Goal: Task Accomplishment & Management: Manage account settings

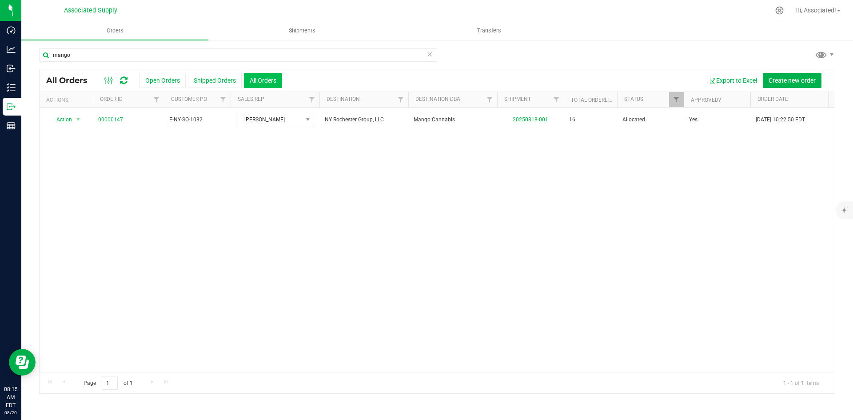
click at [268, 80] on button "All Orders" at bounding box center [263, 80] width 38 height 15
click at [169, 81] on button "Open Orders" at bounding box center [162, 80] width 46 height 15
click at [270, 85] on button "All Orders" at bounding box center [263, 80] width 38 height 15
click at [223, 82] on button "Shipped Orders" at bounding box center [215, 80] width 54 height 15
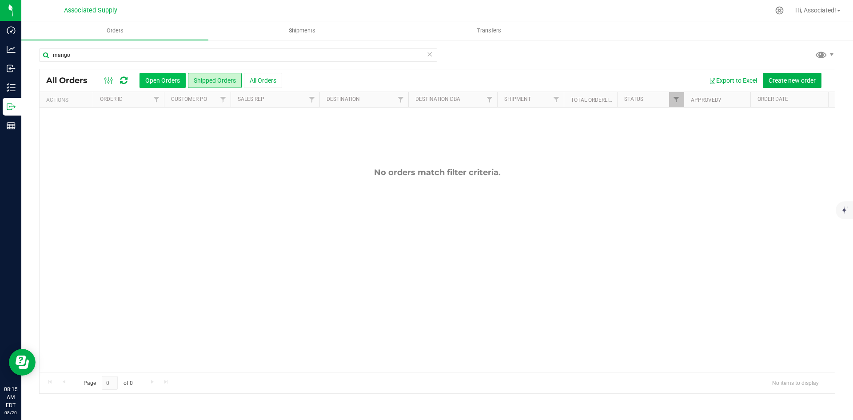
click at [159, 80] on button "Open Orders" at bounding box center [162, 80] width 46 height 15
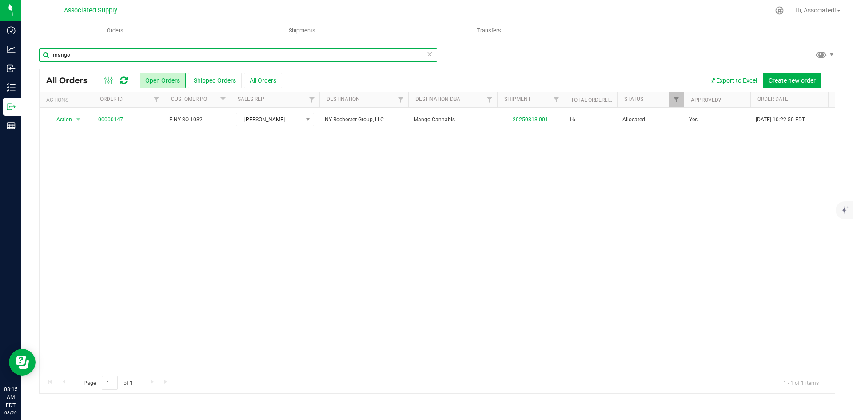
click at [103, 51] on input "mango" at bounding box center [238, 54] width 398 height 13
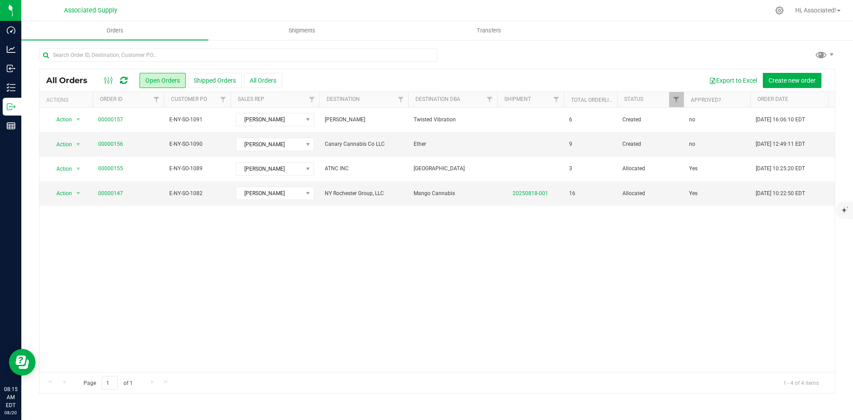
click at [461, 295] on div "Action Action Approve Cancel order Change facility Clone order Edit order Mark …" at bounding box center [437, 239] width 795 height 264
click at [776, 12] on icon at bounding box center [779, 10] width 9 height 9
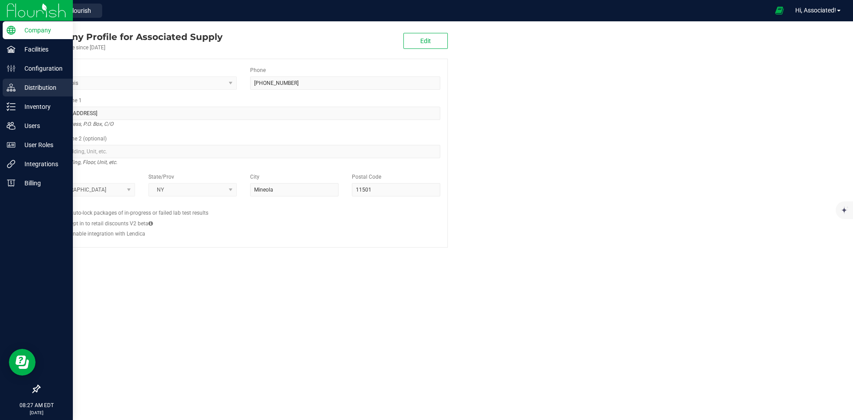
click at [22, 86] on p "Distribution" at bounding box center [42, 87] width 53 height 11
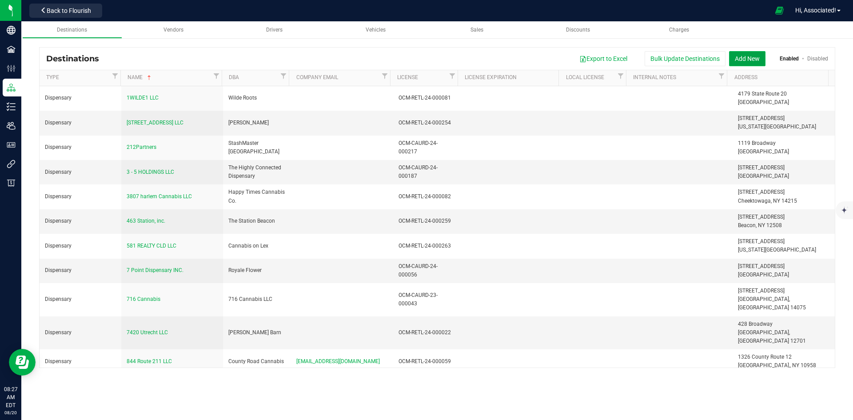
click at [741, 56] on button "Add New" at bounding box center [747, 58] width 36 height 15
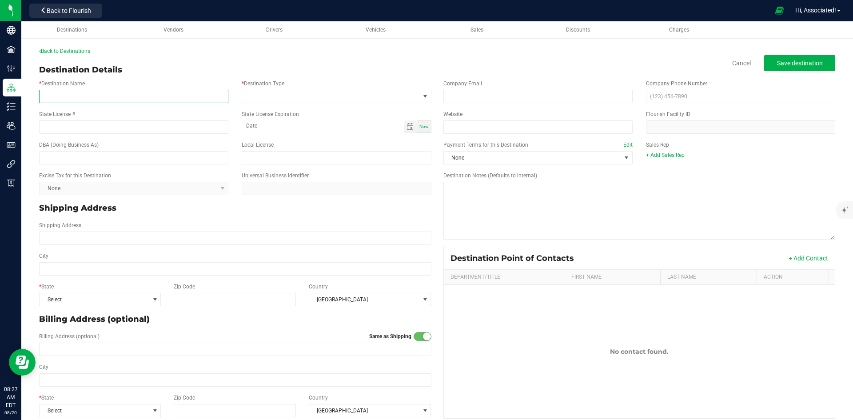
click at [76, 96] on input "* Destination Name" at bounding box center [133, 96] width 189 height 13
paste input "ENFLOR LLC"
type input "ENFLOR LLC"
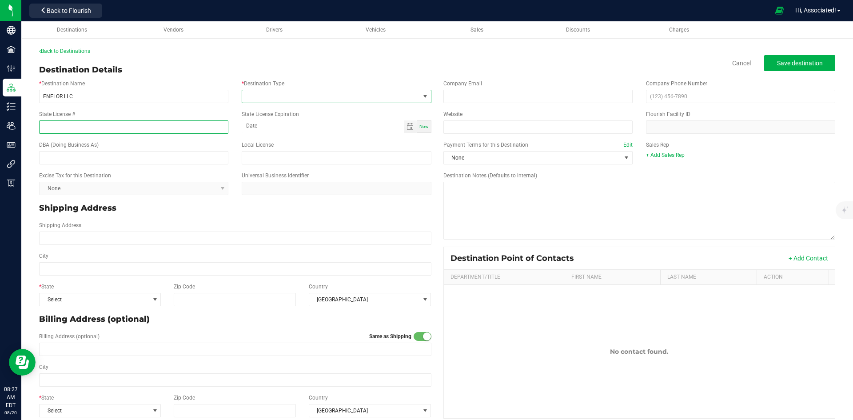
click at [81, 127] on input "State License #" at bounding box center [133, 126] width 189 height 13
paste input "OCM-CAURD-24-000084"
type input "OCM-CAURD-24-000084"
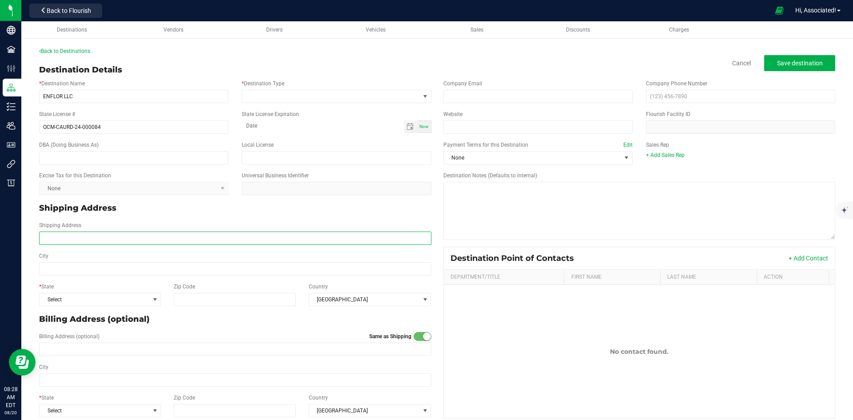
click at [105, 235] on input "Shipping Address" at bounding box center [235, 237] width 392 height 13
paste input "3264 85th St East Elmhurst, NY 11370"
drag, startPoint x: 75, startPoint y: 238, endPoint x: 139, endPoint y: 237, distance: 64.4
click at [139, 237] on input "3264 85th St East Elmhurst, NY 11370" at bounding box center [235, 237] width 392 height 13
type input "3264 85th St"
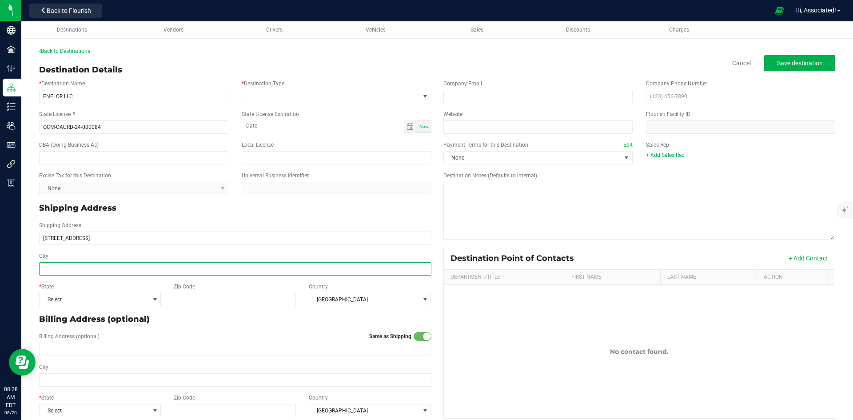
type input "3264 85th St"
click at [97, 270] on input "City" at bounding box center [235, 268] width 392 height 13
paste input "East Elmhurst, NY 11370"
drag, startPoint x: 76, startPoint y: 269, endPoint x: 112, endPoint y: 269, distance: 36.4
click at [112, 269] on input "East Elmhurst, NY 11370" at bounding box center [235, 268] width 392 height 13
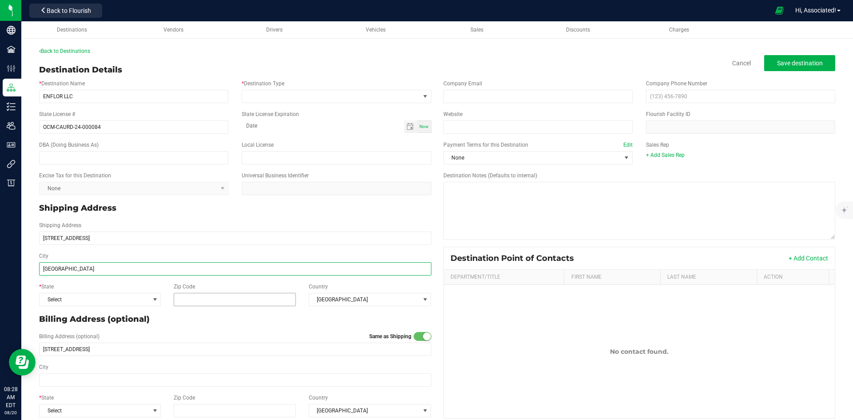
type input "East Elmhurst"
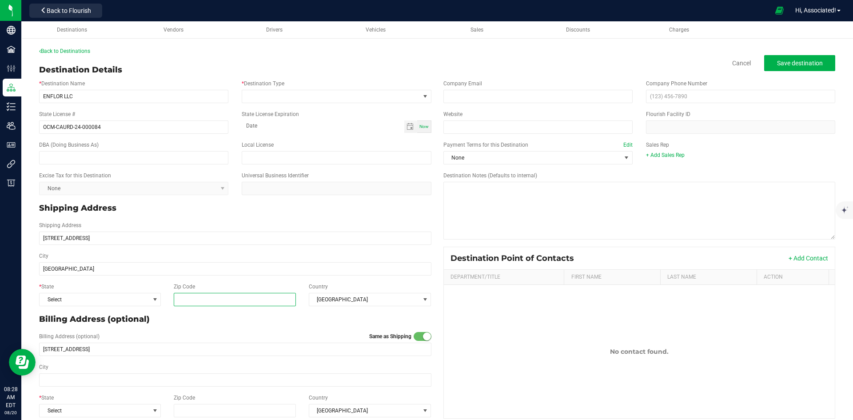
type input "East Elmhurst"
click at [199, 298] on input "Zip Code" at bounding box center [235, 299] width 123 height 13
paste input ", NY 11370"
drag, startPoint x: 187, startPoint y: 298, endPoint x: 162, endPoint y: 299, distance: 24.4
click at [162, 299] on div "* State Select Zip Code , NY 11370 Country United States" at bounding box center [235, 294] width 406 height 31
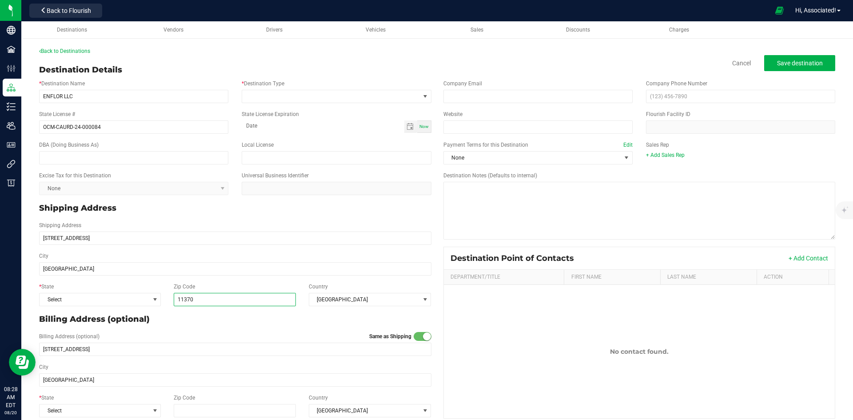
type input "11370"
click at [202, 322] on p "Billing Address (optional)" at bounding box center [235, 319] width 392 height 12
click at [137, 297] on span "Select" at bounding box center [95, 299] width 110 height 12
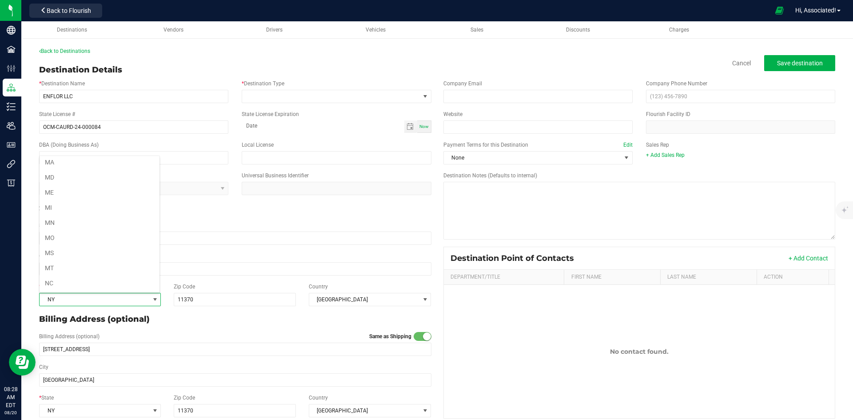
scroll to position [395, 0]
click at [404, 208] on p "Shipping Address" at bounding box center [235, 208] width 392 height 12
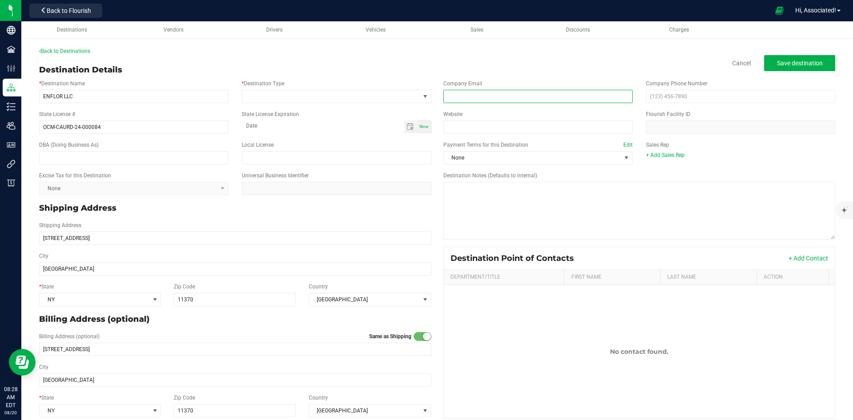
click at [499, 99] on input "email" at bounding box center [537, 96] width 189 height 13
drag, startPoint x: 494, startPoint y: 96, endPoint x: 465, endPoint y: 97, distance: 29.8
click at [465, 97] on input "hector@enflor.com" at bounding box center [537, 96] width 189 height 13
type input "hector@enflor.com"
click at [509, 109] on div "Website Flourish Facility ID" at bounding box center [640, 122] width 406 height 31
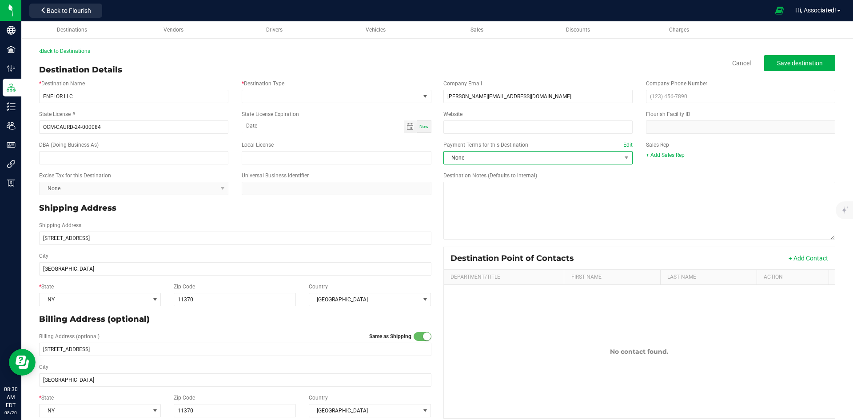
click at [522, 157] on span "None" at bounding box center [532, 157] width 177 height 12
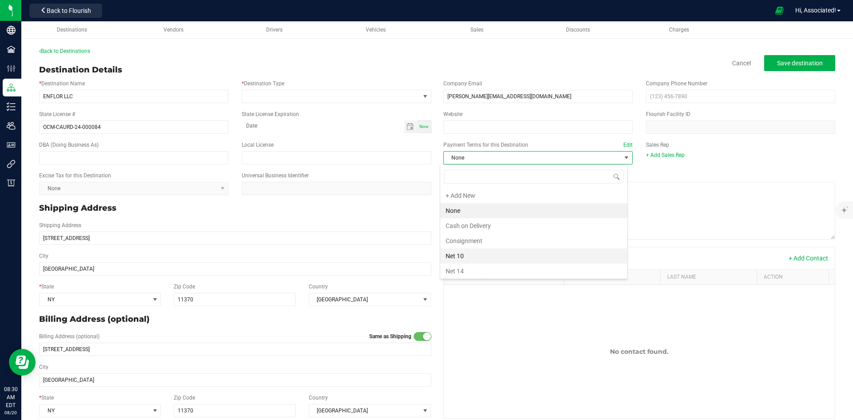
scroll to position [89, 0]
click at [484, 241] on li "Net 30" at bounding box center [533, 242] width 187 height 15
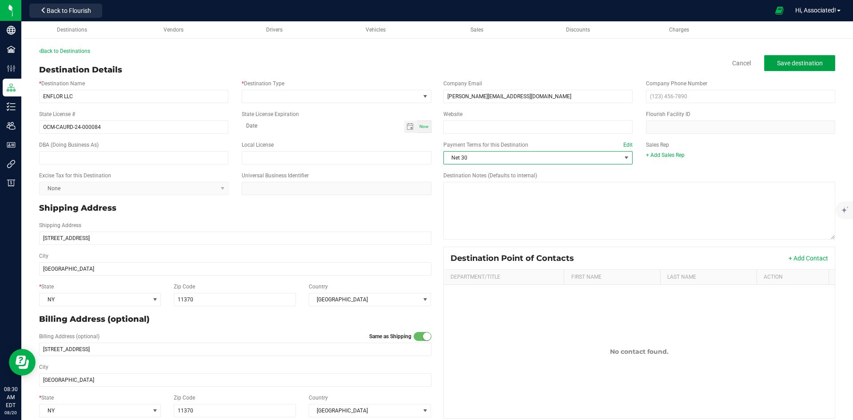
click at [793, 64] on span "Save destination" at bounding box center [800, 63] width 46 height 7
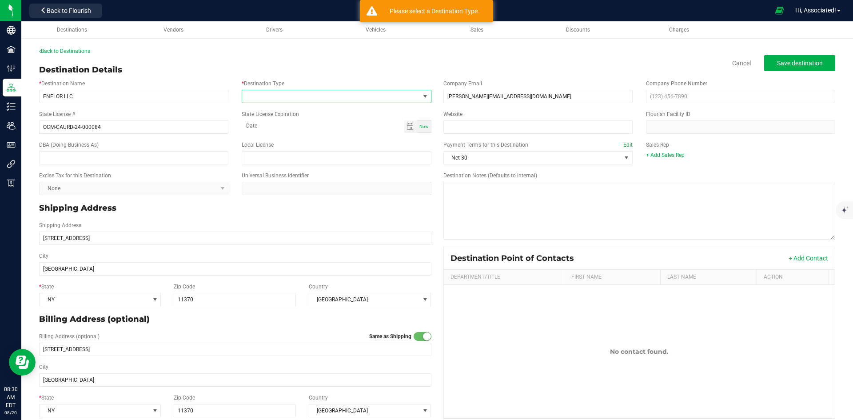
click at [323, 96] on span at bounding box center [330, 96] width 177 height 12
click at [282, 134] on li "Dispensary" at bounding box center [334, 134] width 187 height 15
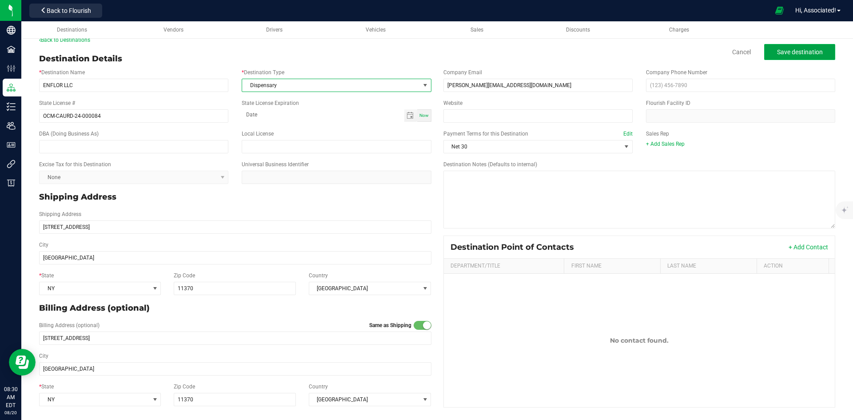
click at [794, 59] on button "Save destination" at bounding box center [799, 52] width 71 height 16
click at [796, 51] on span "Save destination" at bounding box center [800, 51] width 46 height 7
click at [420, 119] on div "Now" at bounding box center [424, 115] width 14 height 12
click at [406, 115] on span "Toggle calendar" at bounding box center [409, 115] width 7 height 7
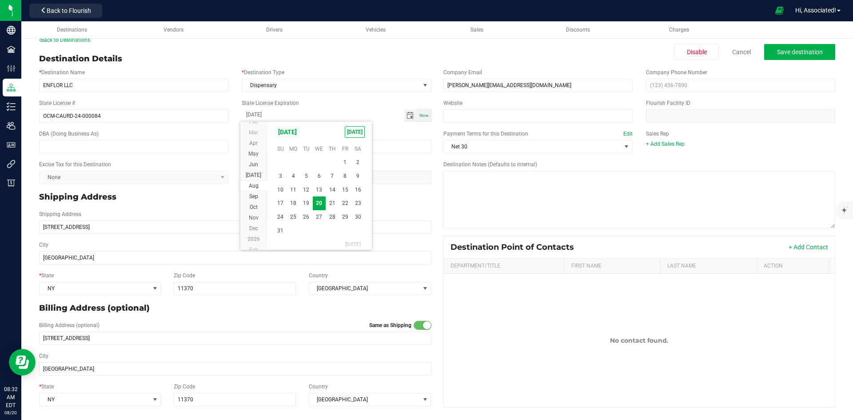
click at [294, 133] on span "August 2025" at bounding box center [287, 131] width 27 height 13
click at [258, 195] on span "2026" at bounding box center [253, 196] width 12 height 6
click at [297, 146] on span "Feb" at bounding box center [301, 151] width 18 height 18
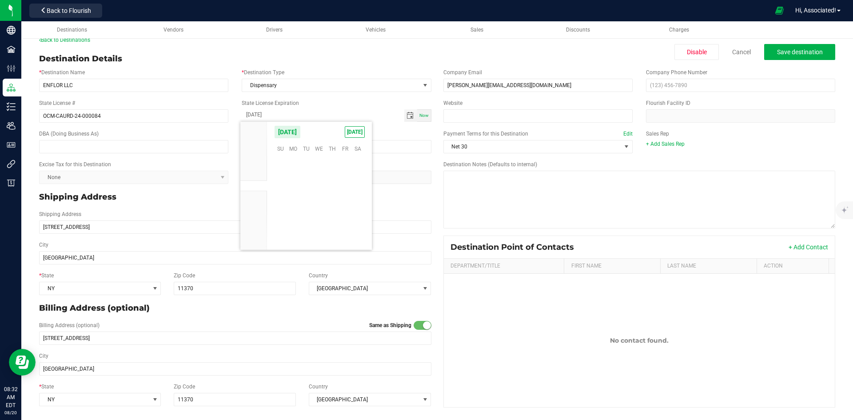
scroll to position [144542, 0]
click at [347, 191] on span "20" at bounding box center [344, 190] width 13 height 14
type input "02-20-2026"
click at [782, 52] on span "Save destination" at bounding box center [800, 51] width 46 height 7
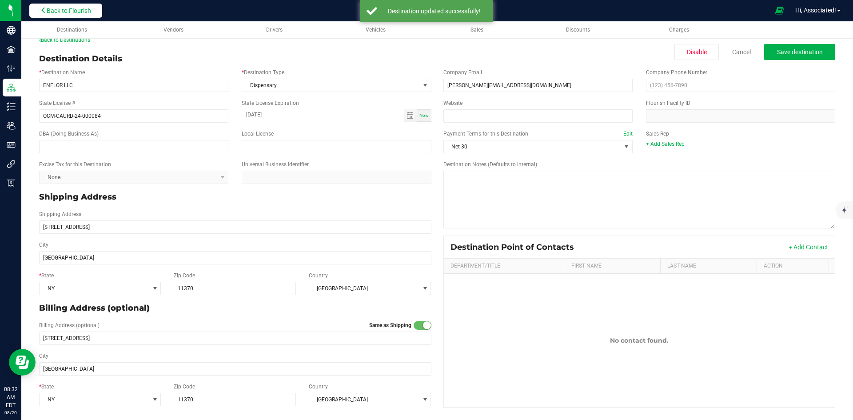
click at [91, 10] on span "Back to Flourish" at bounding box center [69, 10] width 44 height 7
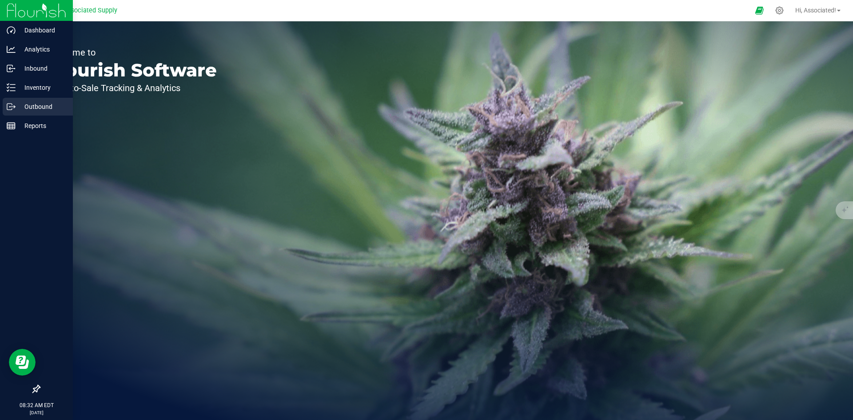
click at [49, 108] on p "Outbound" at bounding box center [42, 106] width 53 height 11
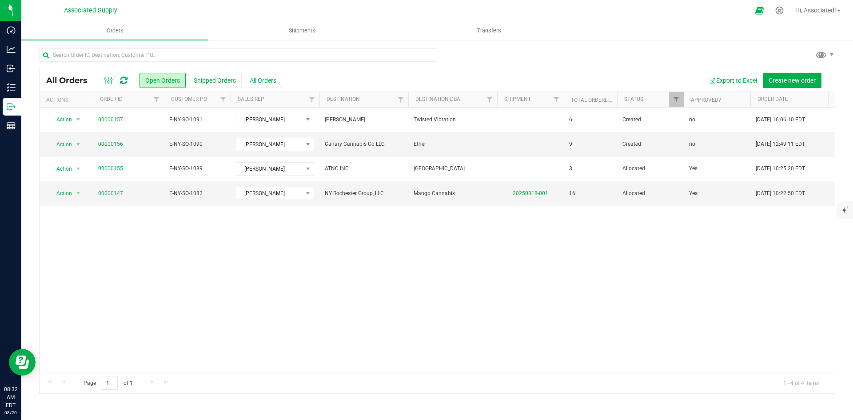
click at [476, 307] on div "Action Action Approve Cancel order Change facility Clone order Edit order Mark …" at bounding box center [437, 239] width 795 height 264
click at [119, 141] on link "00000156" at bounding box center [110, 144] width 25 height 8
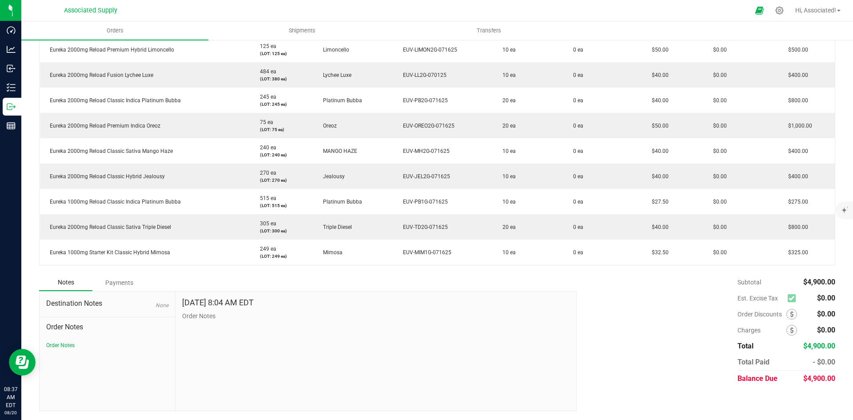
scroll to position [15, 0]
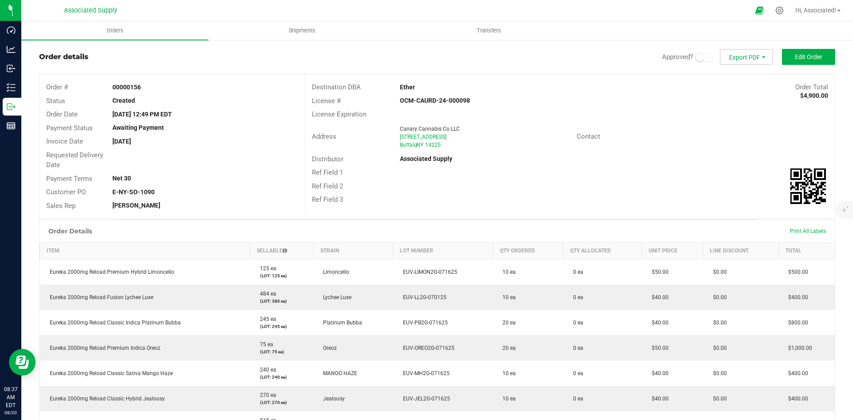
click at [745, 54] on span "Export PDF" at bounding box center [746, 57] width 53 height 16
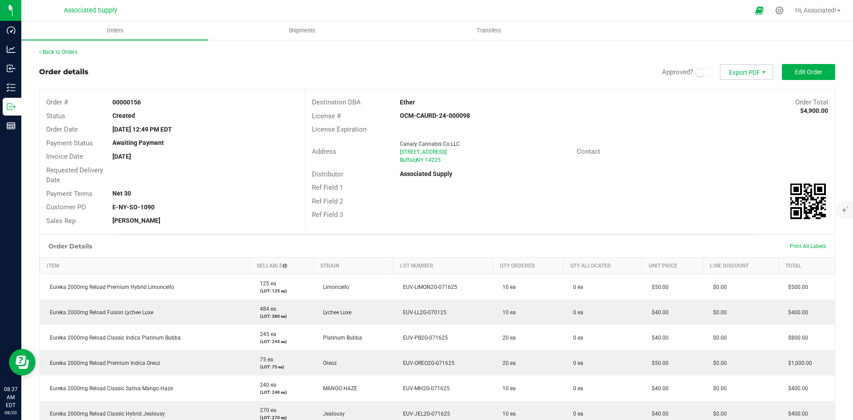
scroll to position [237, 0]
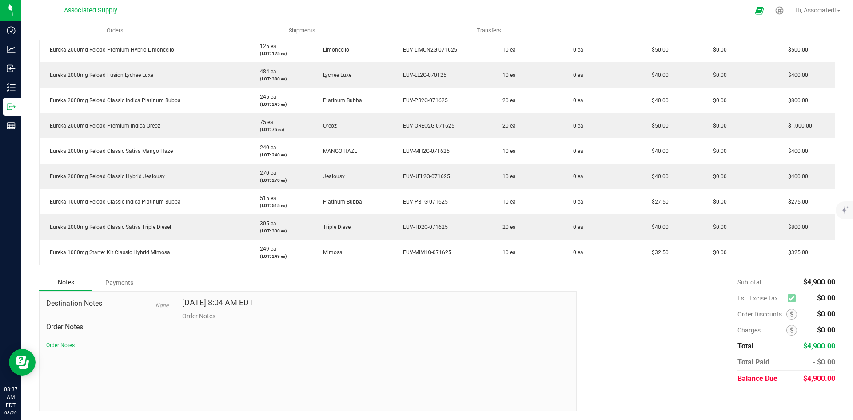
click at [123, 283] on div "Payments" at bounding box center [118, 283] width 53 height 16
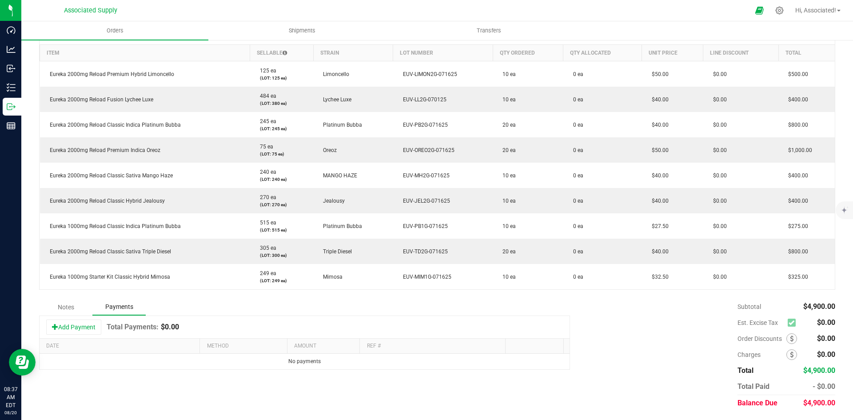
click at [71, 303] on div "Notes" at bounding box center [65, 307] width 53 height 16
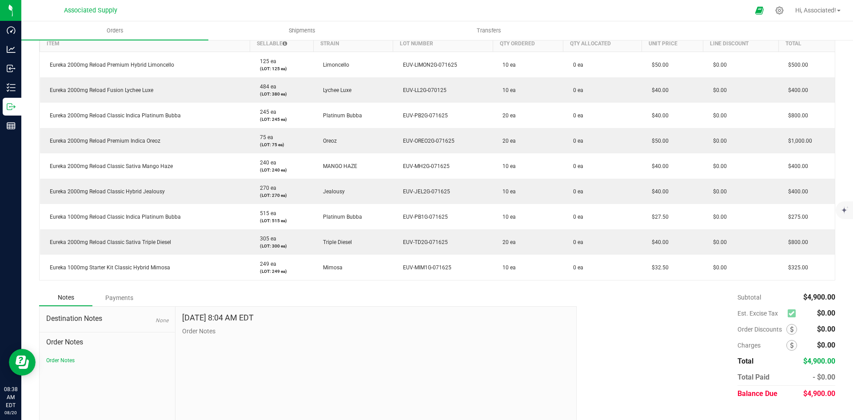
scroll to position [0, 0]
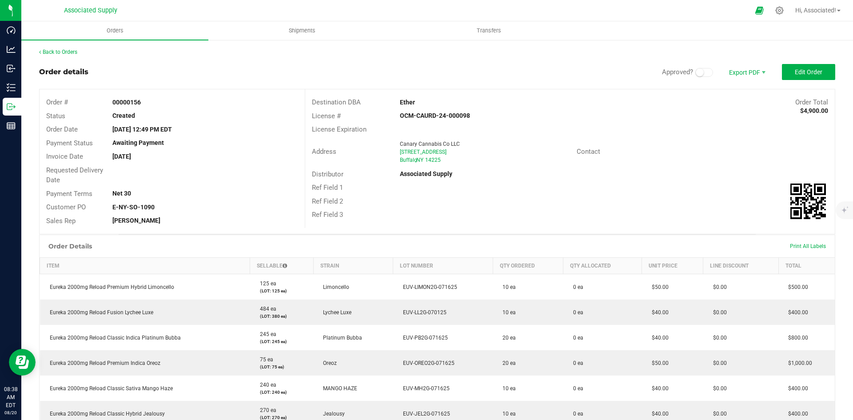
click at [336, 52] on div "Back to Orders" at bounding box center [437, 52] width 796 height 8
click at [726, 99] on span "Invoice PDF" at bounding box center [740, 99] width 55 height 13
click at [63, 52] on link "Back to Orders" at bounding box center [58, 52] width 38 height 6
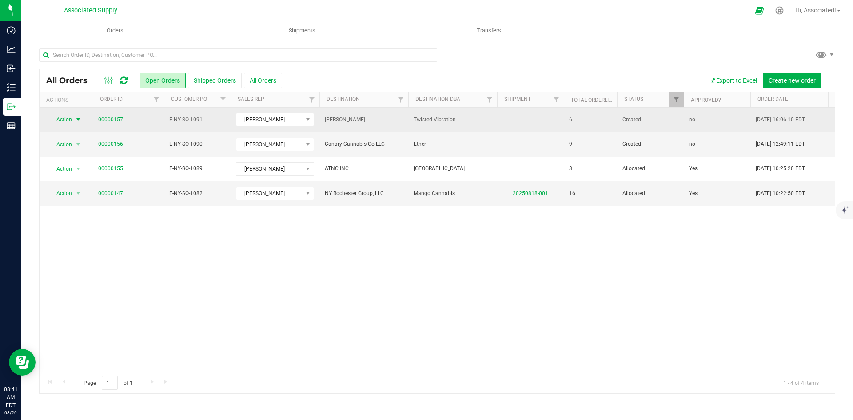
drag, startPoint x: 114, startPoint y: 116, endPoint x: 76, endPoint y: 119, distance: 37.4
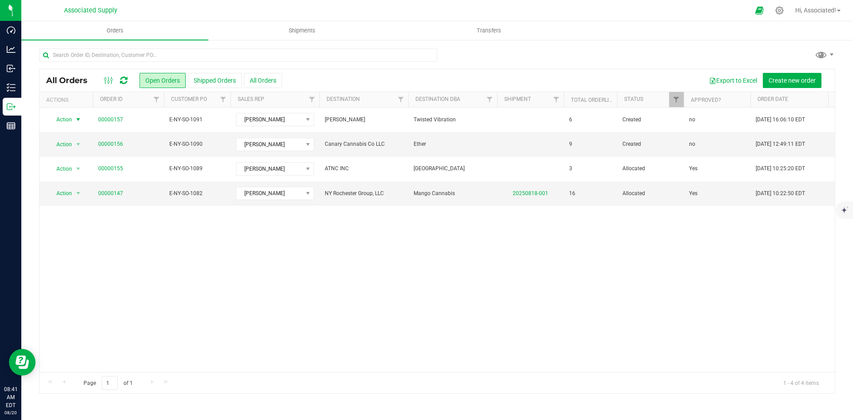
drag, startPoint x: 76, startPoint y: 119, endPoint x: 206, endPoint y: 212, distance: 158.9
click at [311, 260] on div "Action Action Approve Cancel order Change facility Clone order Edit order Mark …" at bounding box center [437, 239] width 795 height 264
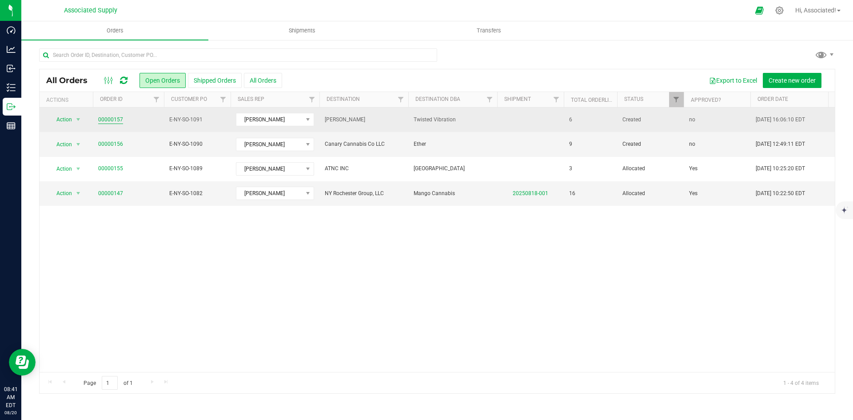
click at [110, 117] on link "00000157" at bounding box center [110, 119] width 25 height 8
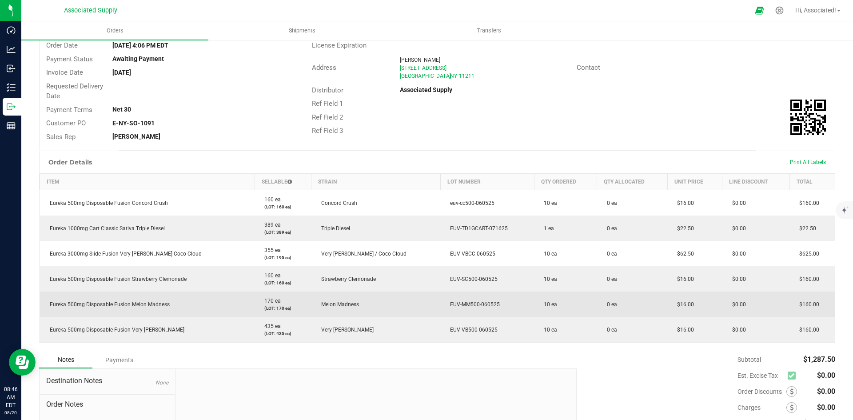
scroll to position [28, 0]
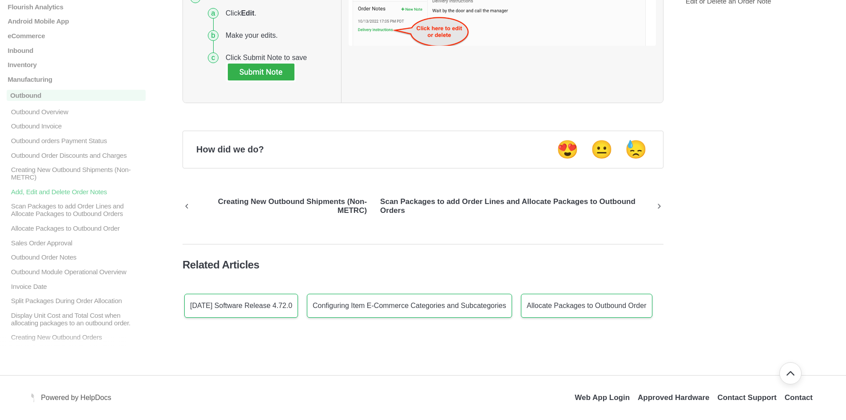
scroll to position [491, 0]
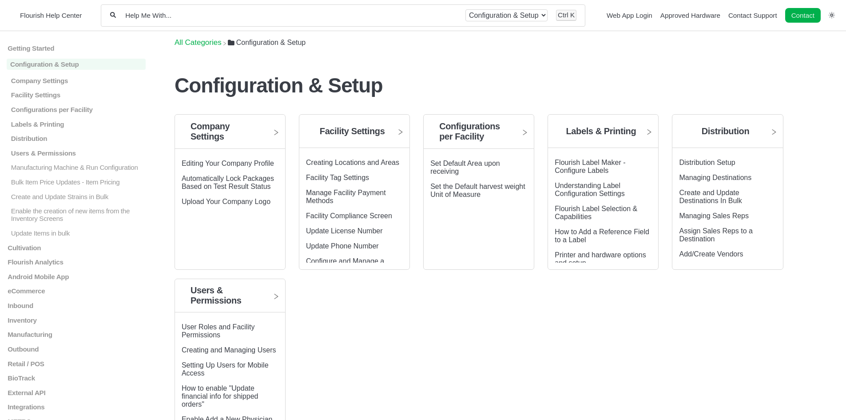
click at [576, 319] on section "Company Settings Editing Your Company Profile Automatically Lock Packages Based…" at bounding box center [479, 274] width 609 height 320
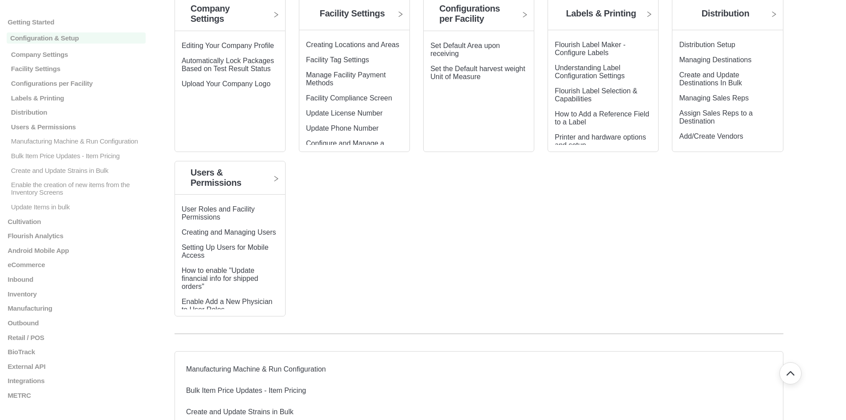
scroll to position [133, 0]
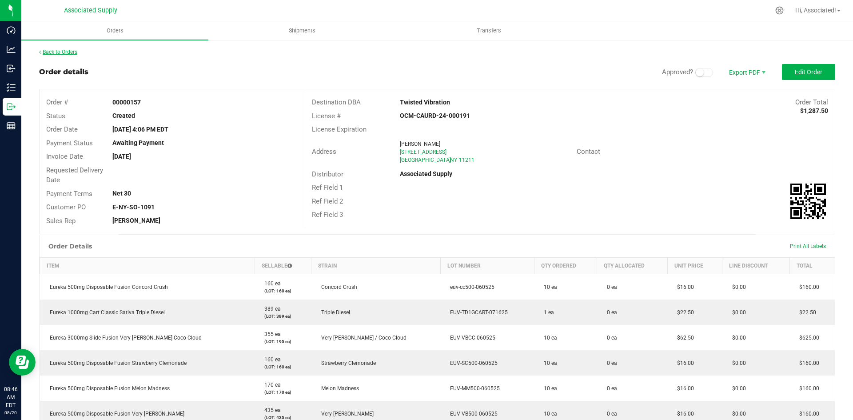
click at [64, 52] on link "Back to Orders" at bounding box center [58, 52] width 38 height 6
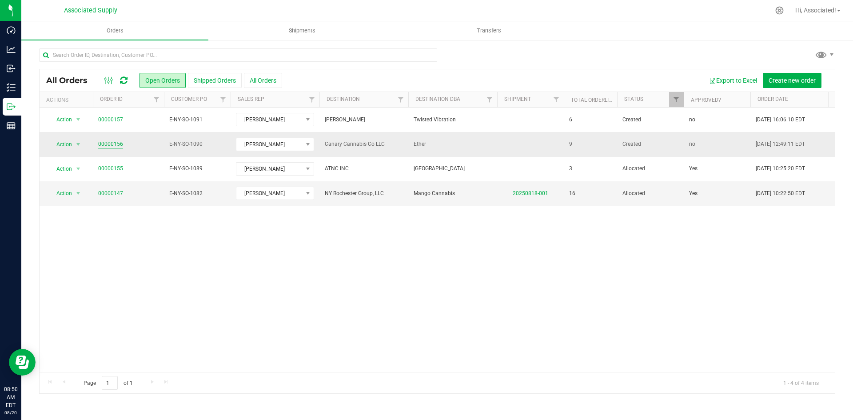
click at [100, 143] on link "00000156" at bounding box center [110, 144] width 25 height 8
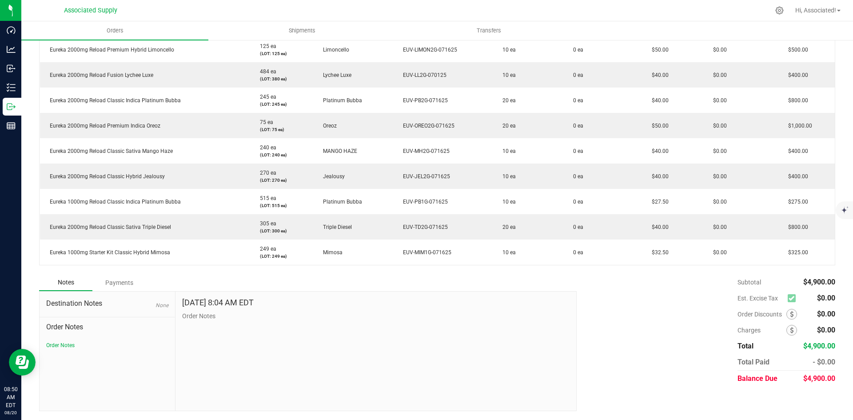
scroll to position [15, 0]
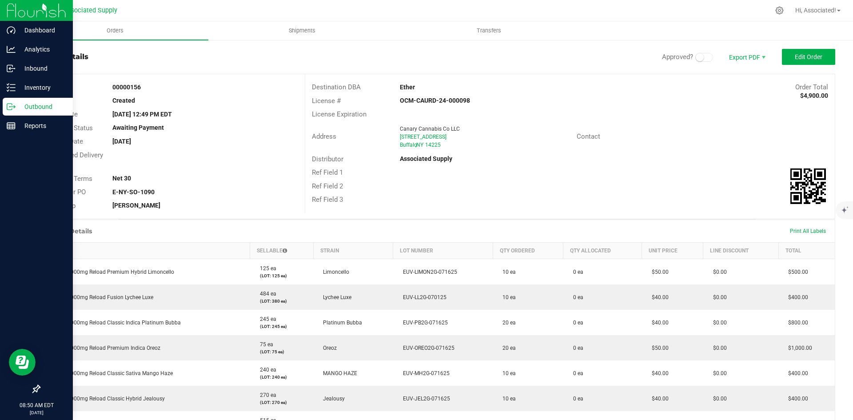
click at [40, 106] on p "Outbound" at bounding box center [42, 106] width 53 height 11
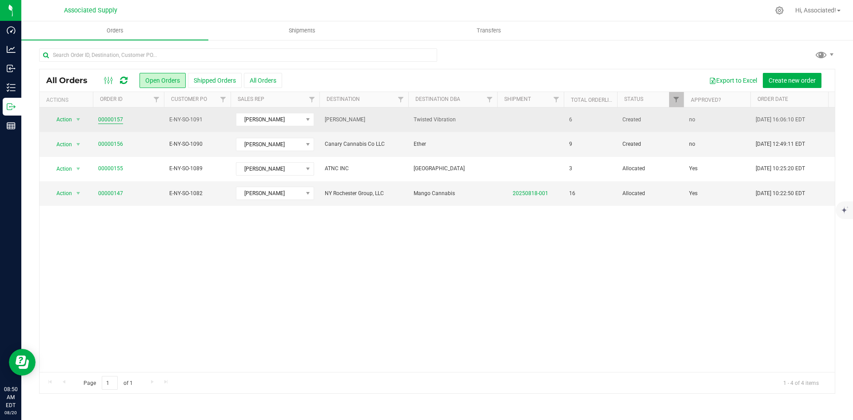
click at [115, 119] on link "00000157" at bounding box center [110, 119] width 25 height 8
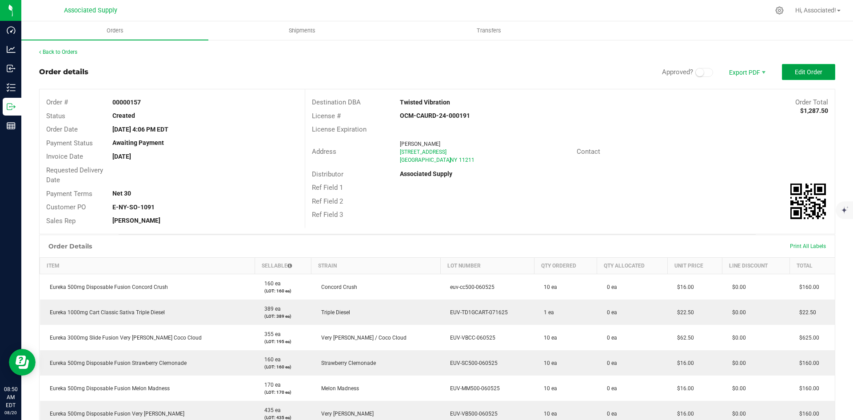
click at [814, 71] on span "Edit Order" at bounding box center [809, 71] width 28 height 7
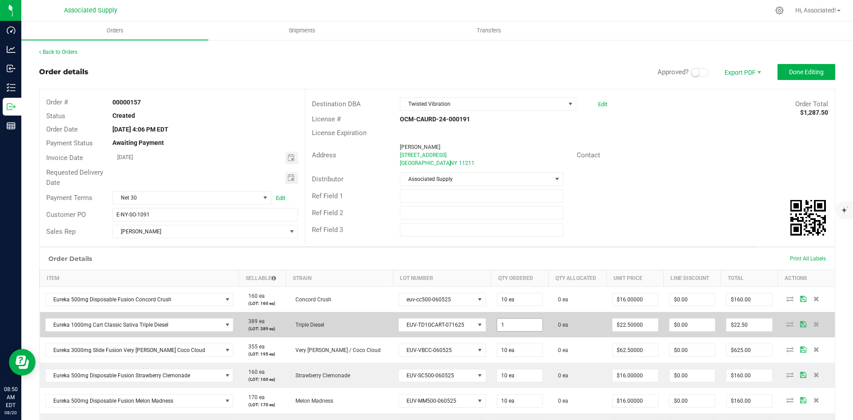
click at [497, 326] on input "1" at bounding box center [519, 325] width 45 height 12
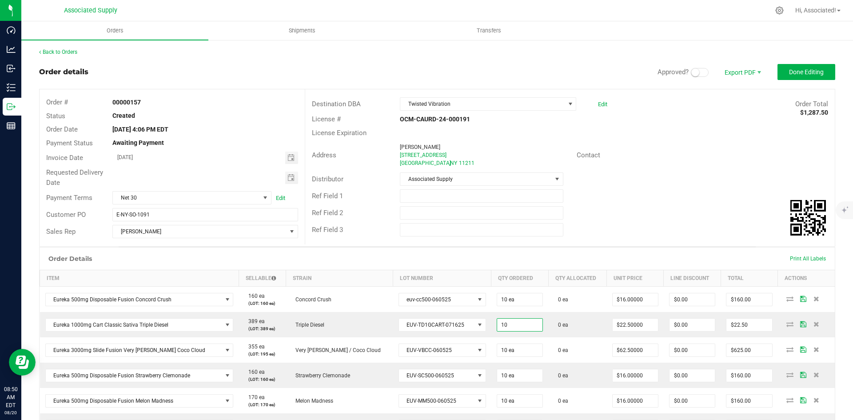
type input "10 ea"
type input "$225.00"
click at [618, 209] on div "Ref Field 2" at bounding box center [570, 212] width 530 height 17
click at [730, 118] on div "License # OCM-CAURD-24-000191" at bounding box center [570, 119] width 530 height 14
click at [793, 69] on span "Done Editing" at bounding box center [806, 71] width 35 height 7
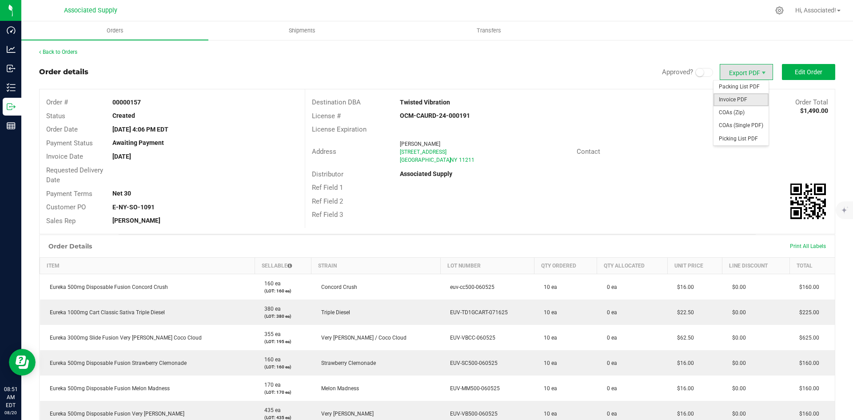
click at [727, 99] on span "Invoice PDF" at bounding box center [740, 99] width 55 height 13
click at [63, 52] on link "Back to Orders" at bounding box center [58, 52] width 38 height 6
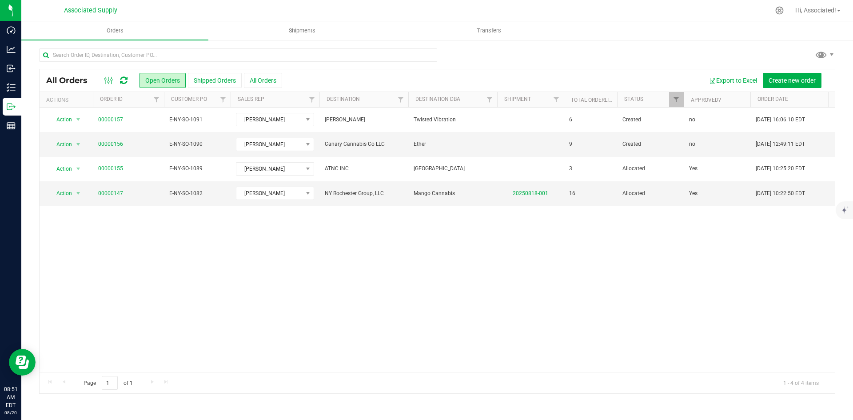
click at [231, 272] on div "Action Action Approve Cancel order Change facility Clone order Edit order Mark …" at bounding box center [437, 239] width 795 height 264
click at [263, 80] on button "All Orders" at bounding box center [263, 80] width 38 height 15
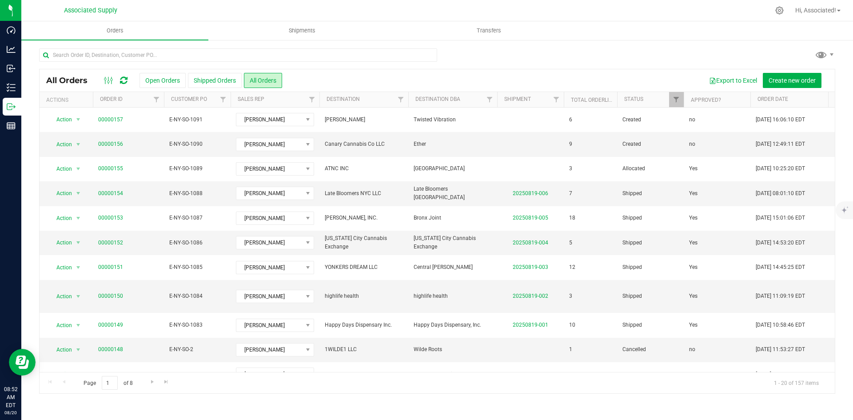
click at [350, 77] on div "Export to Excel Create new order" at bounding box center [555, 80] width 546 height 15
